Goal: Navigation & Orientation: Find specific page/section

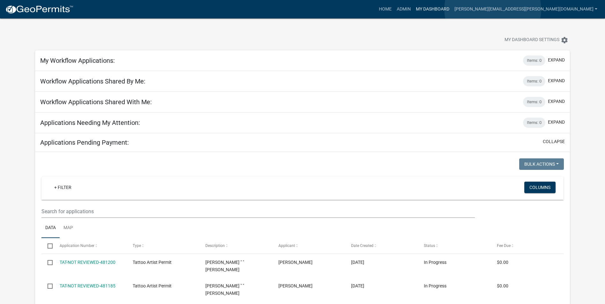
click at [452, 9] on link "My Dashboard" at bounding box center [432, 9] width 39 height 12
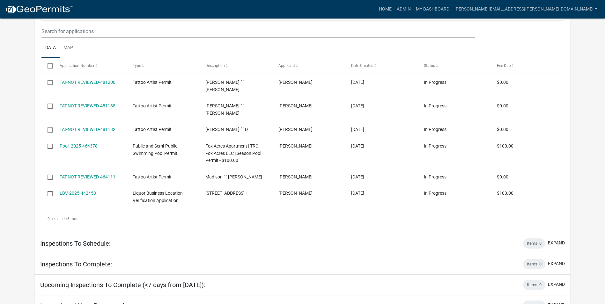
scroll to position [191, 0]
